Goal: Obtain resource: Download file/media

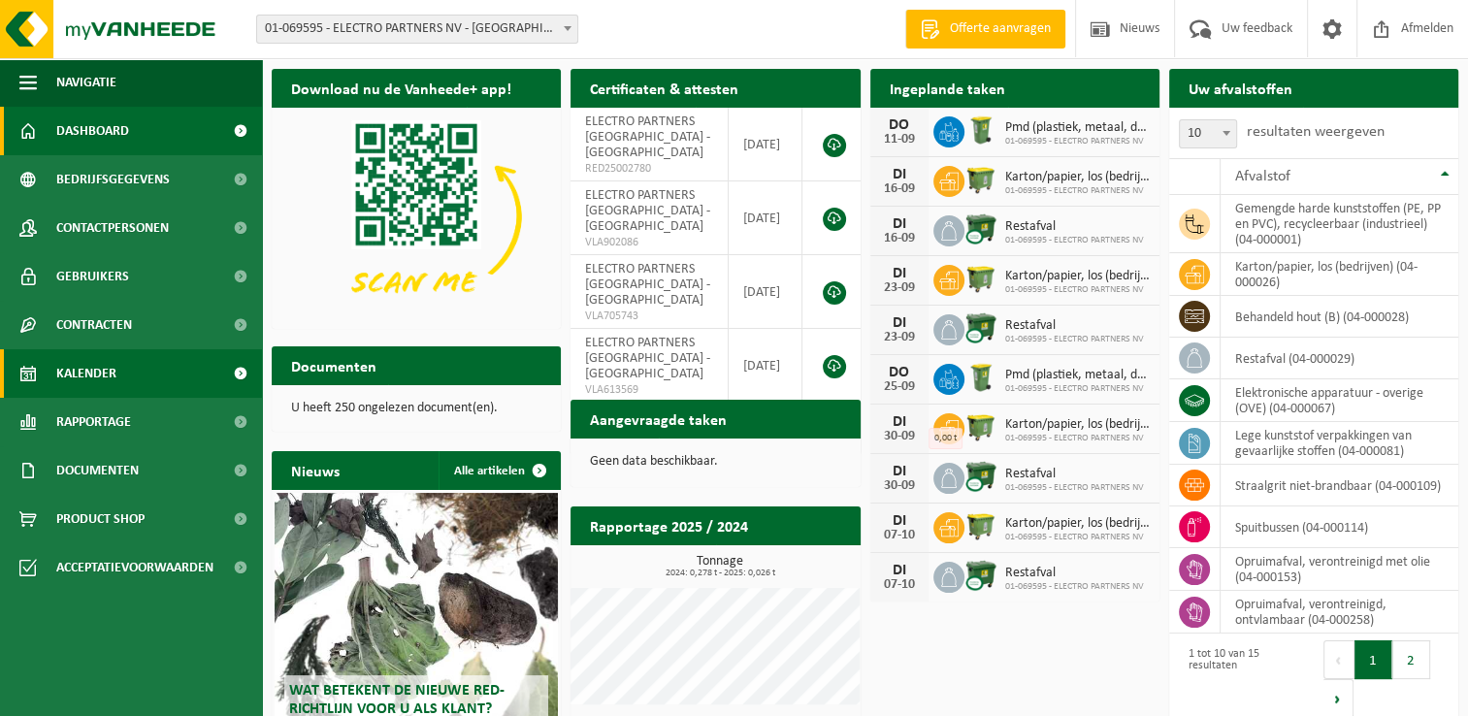
click at [95, 382] on span "Kalender" at bounding box center [86, 373] width 60 height 49
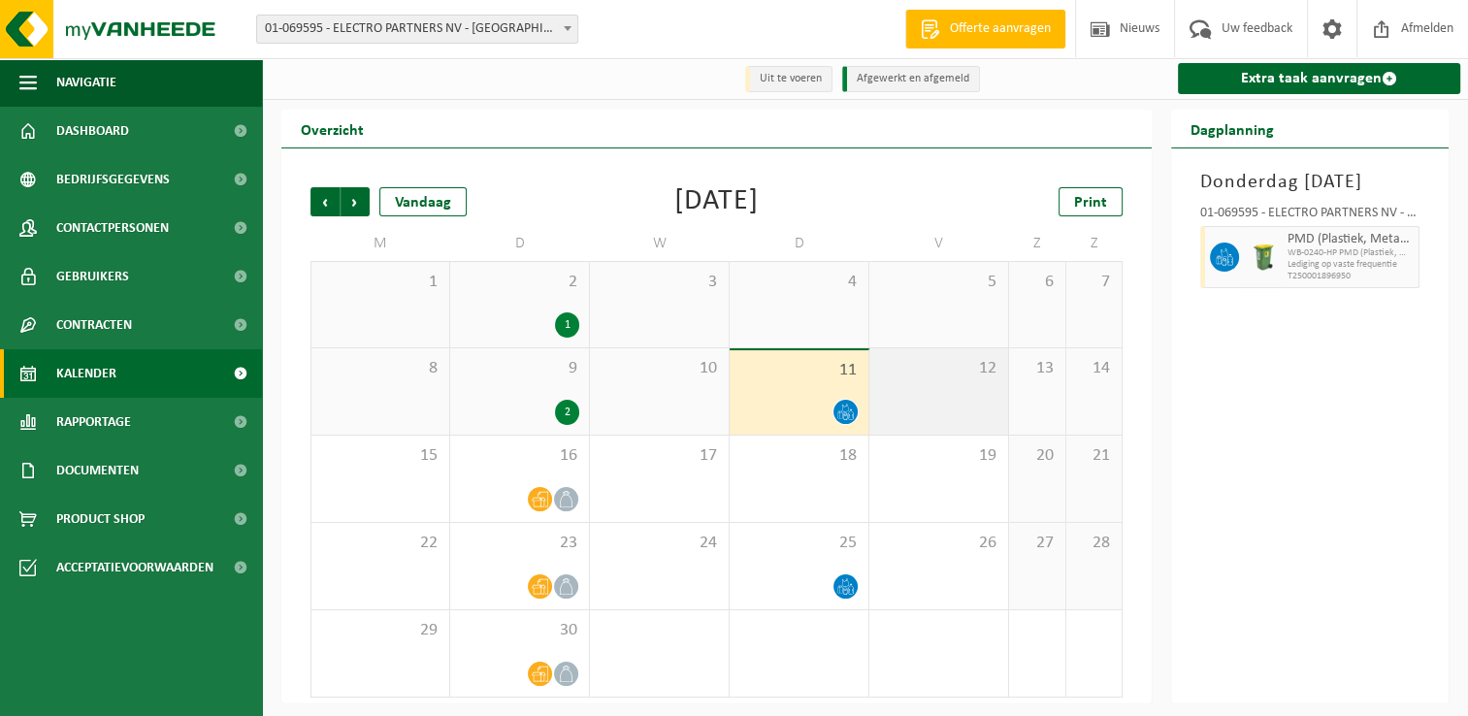
scroll to position [3, 0]
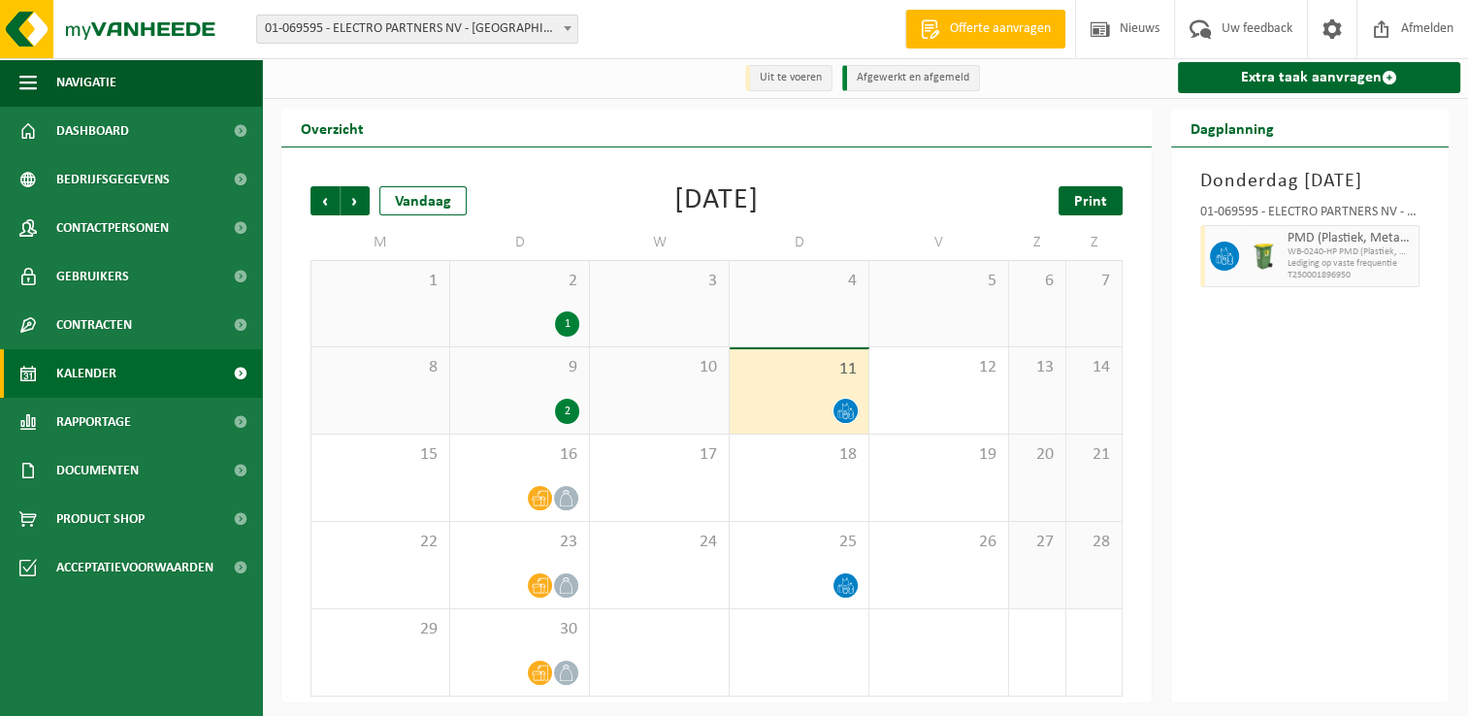
click at [1080, 206] on span "Print" at bounding box center [1090, 202] width 33 height 16
click at [364, 199] on span "Volgende" at bounding box center [355, 200] width 29 height 29
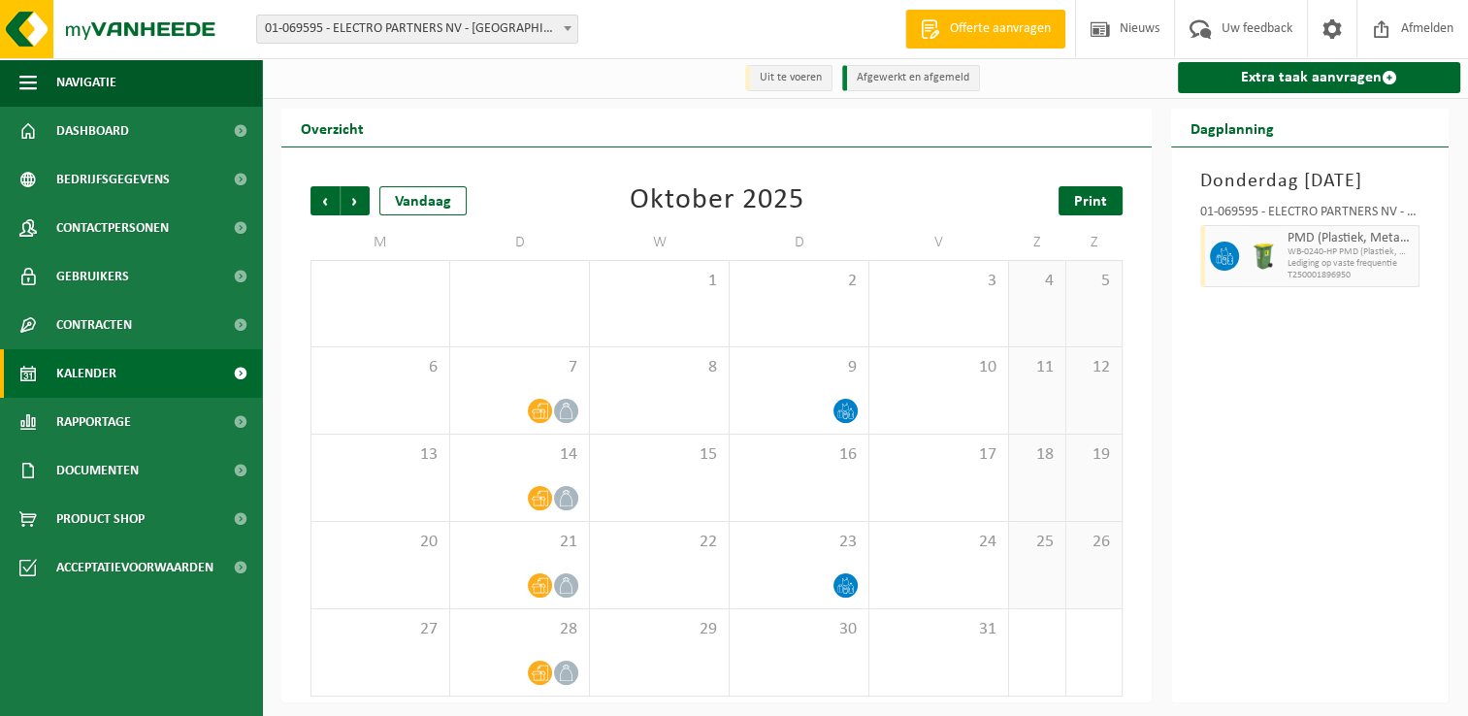
click at [1094, 210] on span "Print" at bounding box center [1090, 202] width 33 height 16
